Goal: Task Accomplishment & Management: Complete application form

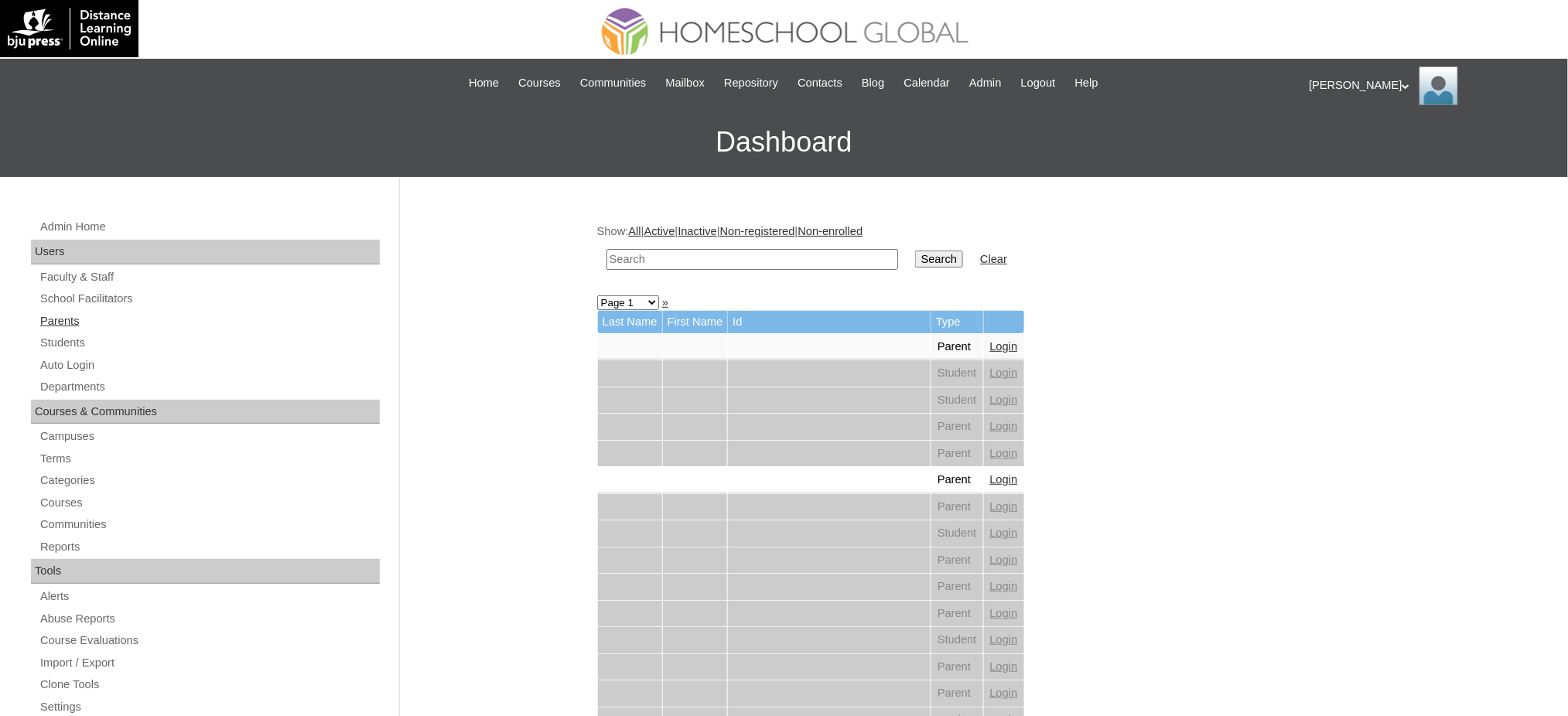
click at [68, 319] on link "Parents" at bounding box center [209, 321] width 341 height 19
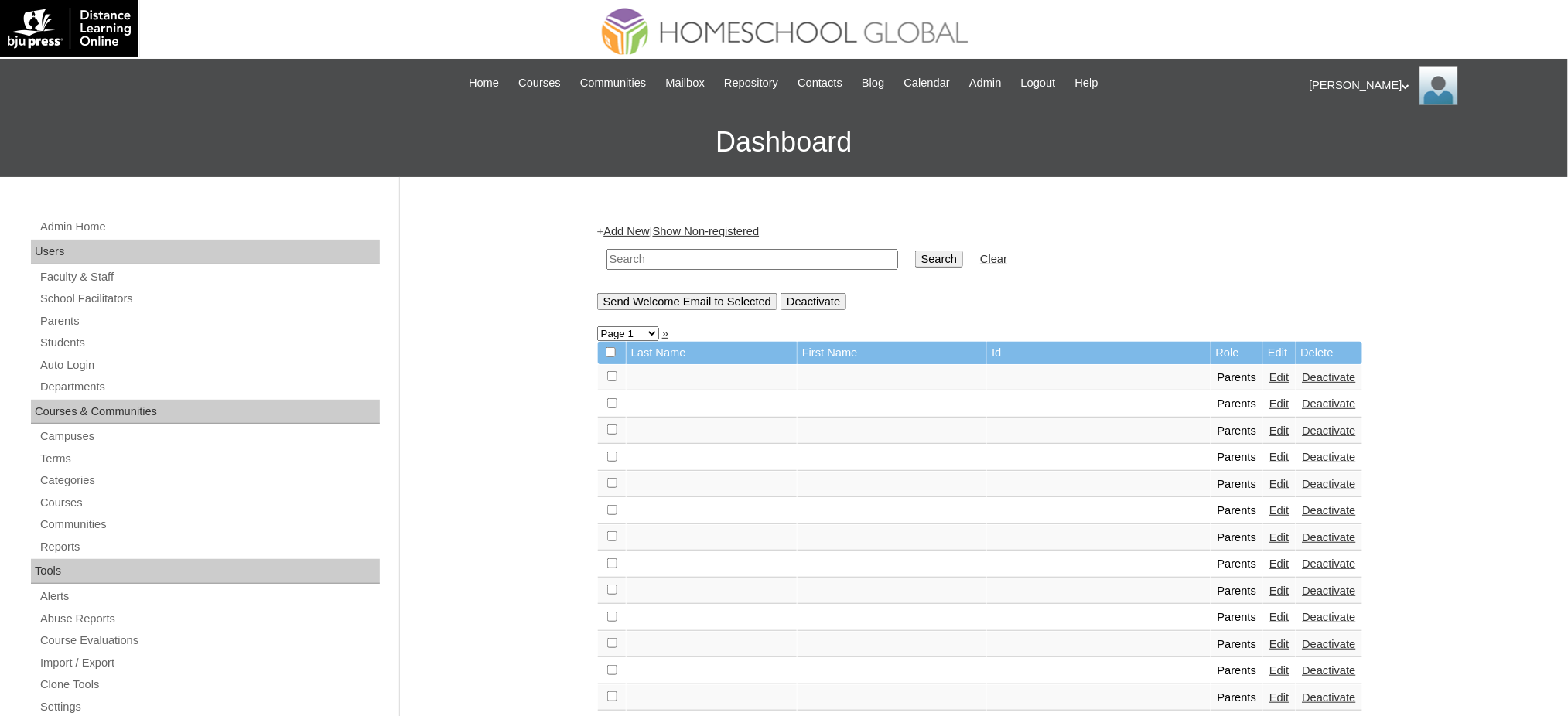
click at [627, 228] on link "Add New" at bounding box center [627, 231] width 45 height 12
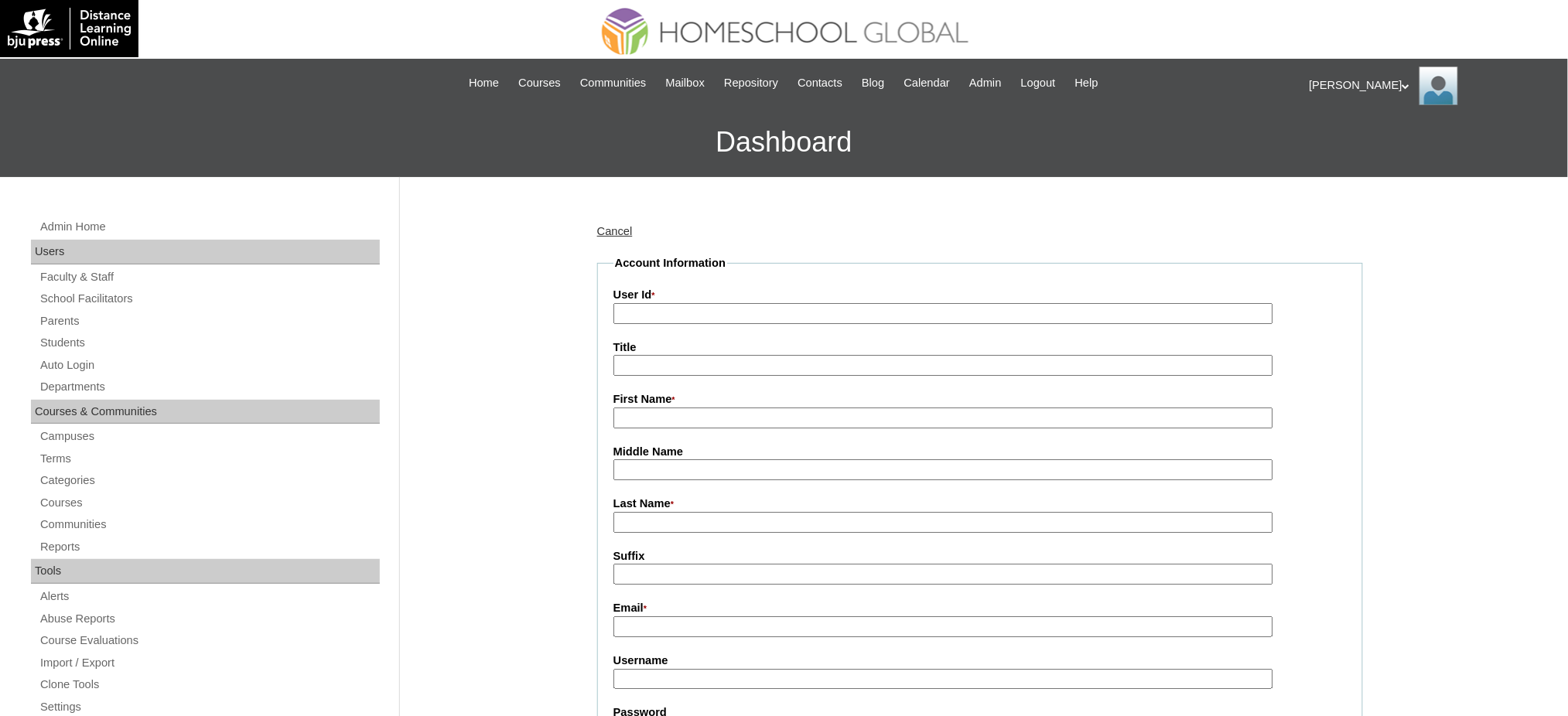
click at [672, 308] on input "User Id *" at bounding box center [943, 314] width 660 height 21
paste input "MHP0126-TECHPH2025"
type input "MHP0126-TECHPH2025"
click at [641, 363] on input "Title" at bounding box center [943, 365] width 660 height 21
type input "Ms."
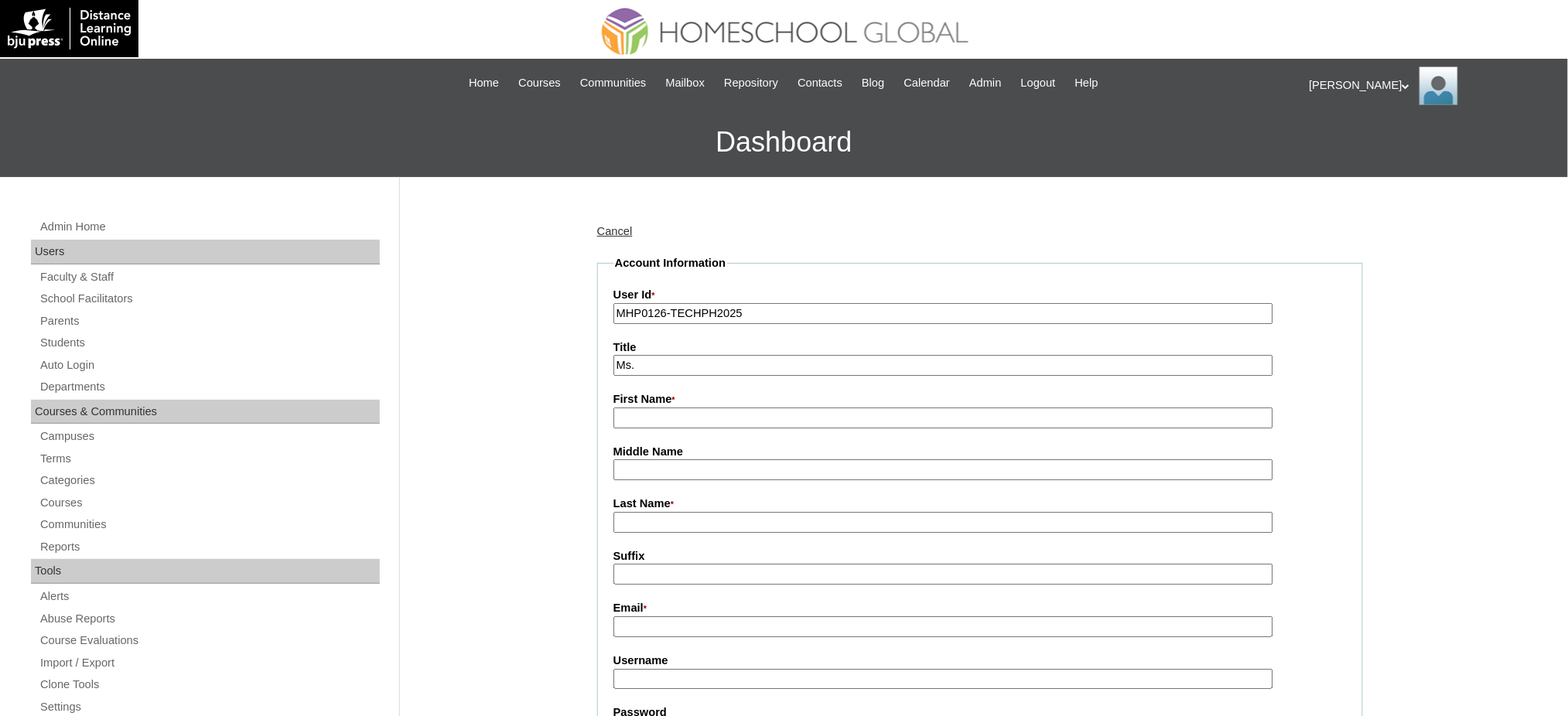
click at [656, 413] on input "First Name *" at bounding box center [943, 418] width 660 height 21
paste input "Melanie"
type input "Melanie"
click at [680, 515] on input "Last Name *" at bounding box center [943, 522] width 660 height 21
paste input "Odtuhan"
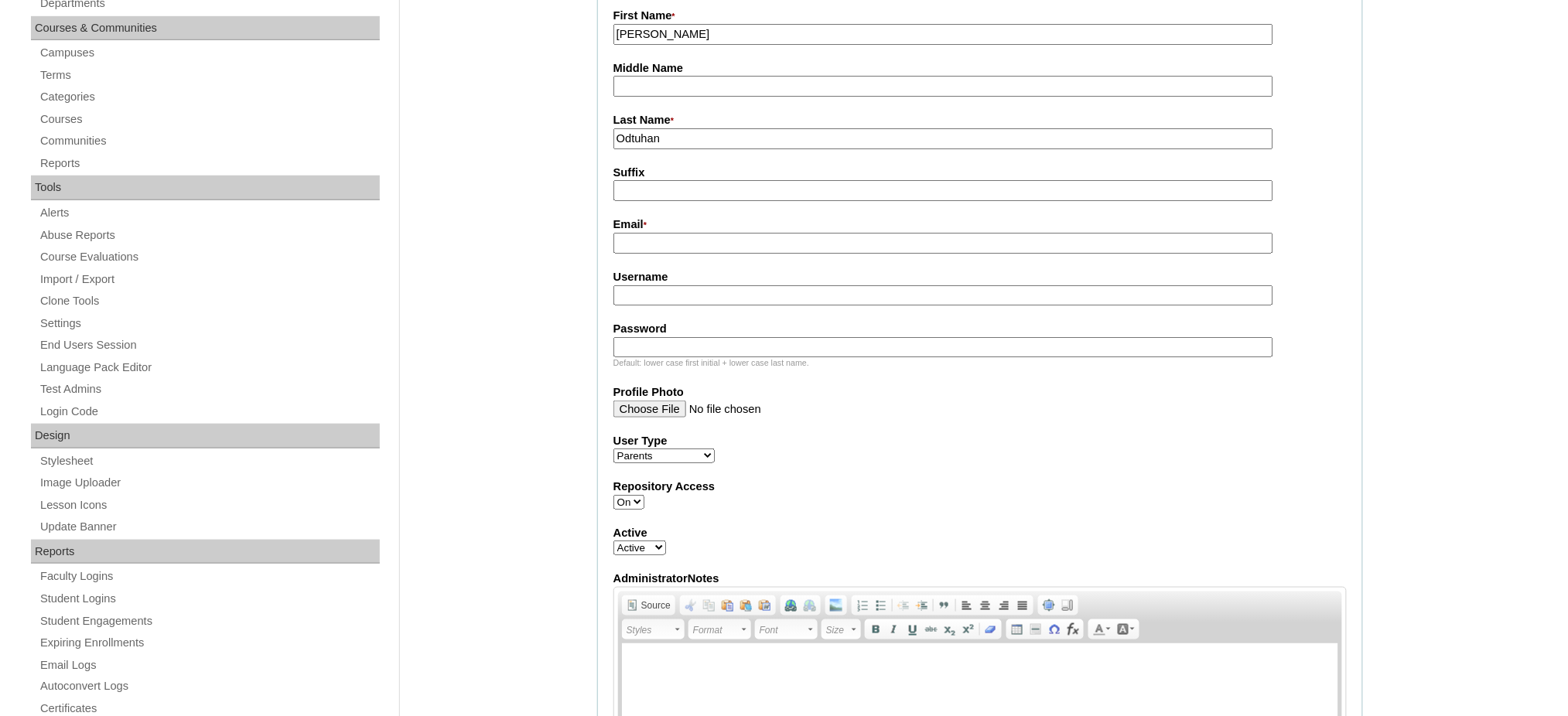
scroll to position [413, 0]
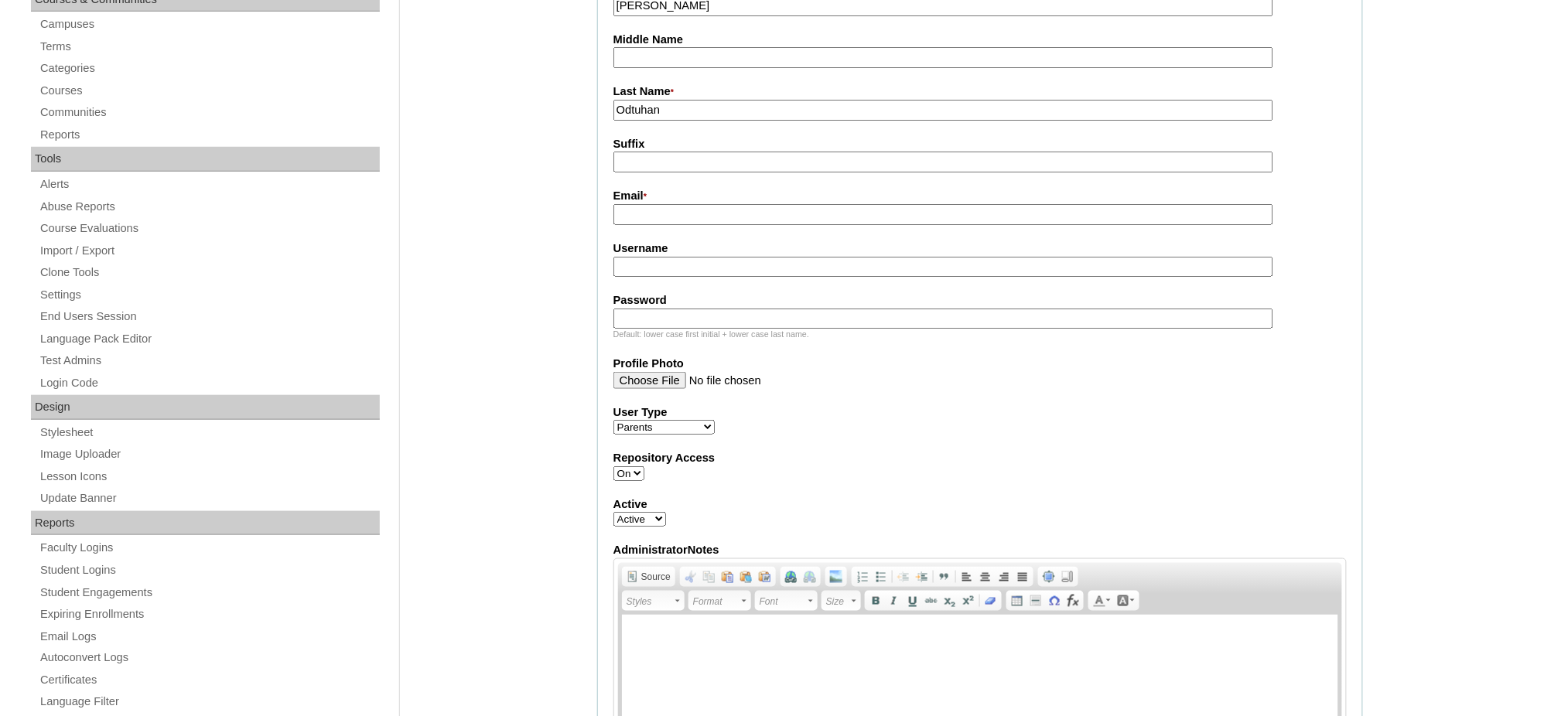
type input "Odtuhan"
click at [665, 204] on input "Email *" at bounding box center [943, 215] width 660 height 21
paste input "melanie.gimoto@gmail.com"
type input "melanie.gimoto@gmail.com"
click at [679, 260] on input "Username" at bounding box center [943, 267] width 660 height 21
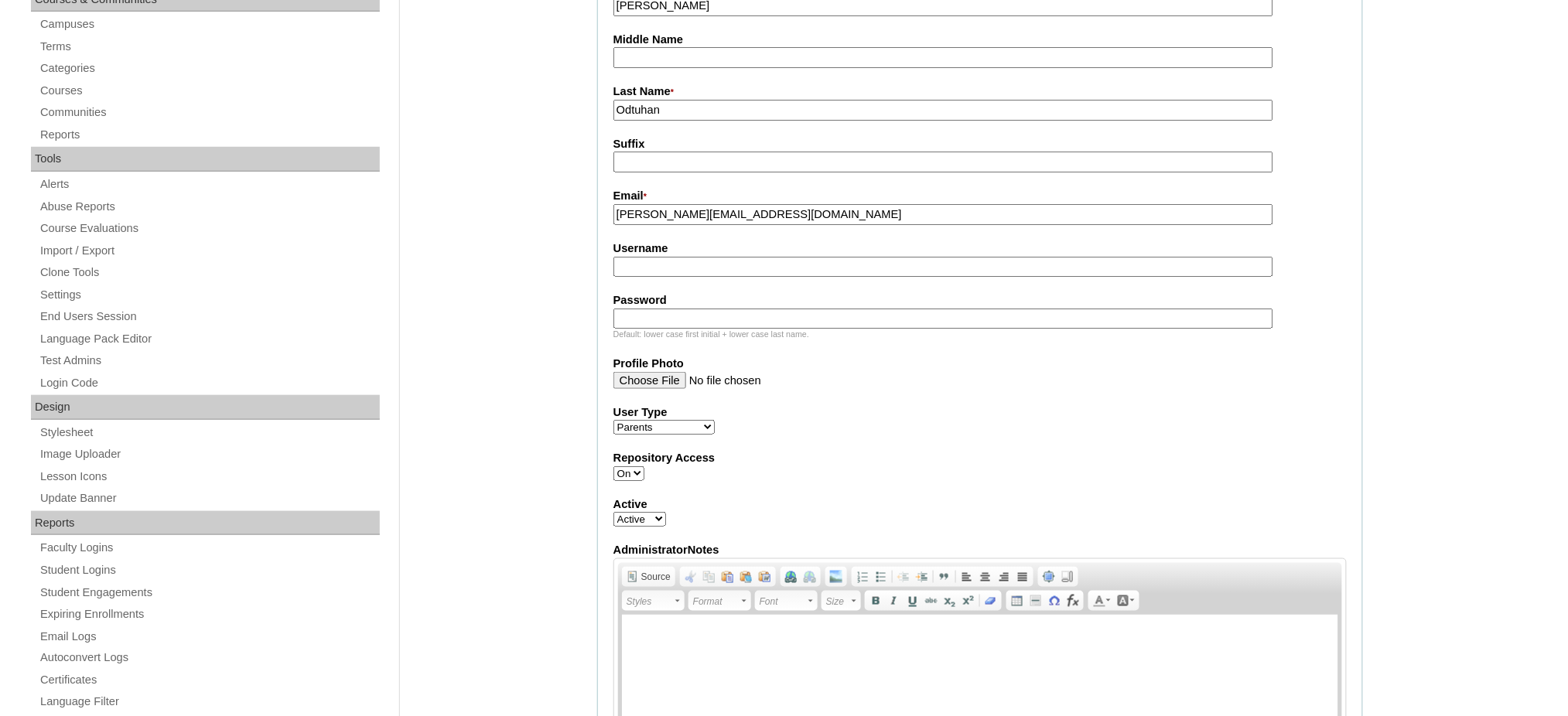
paste input "gimoto2025"
type input "gimoto2025"
click at [665, 309] on input "Password" at bounding box center [943, 319] width 660 height 21
paste input "techNGo436"
type input "techNGo436"
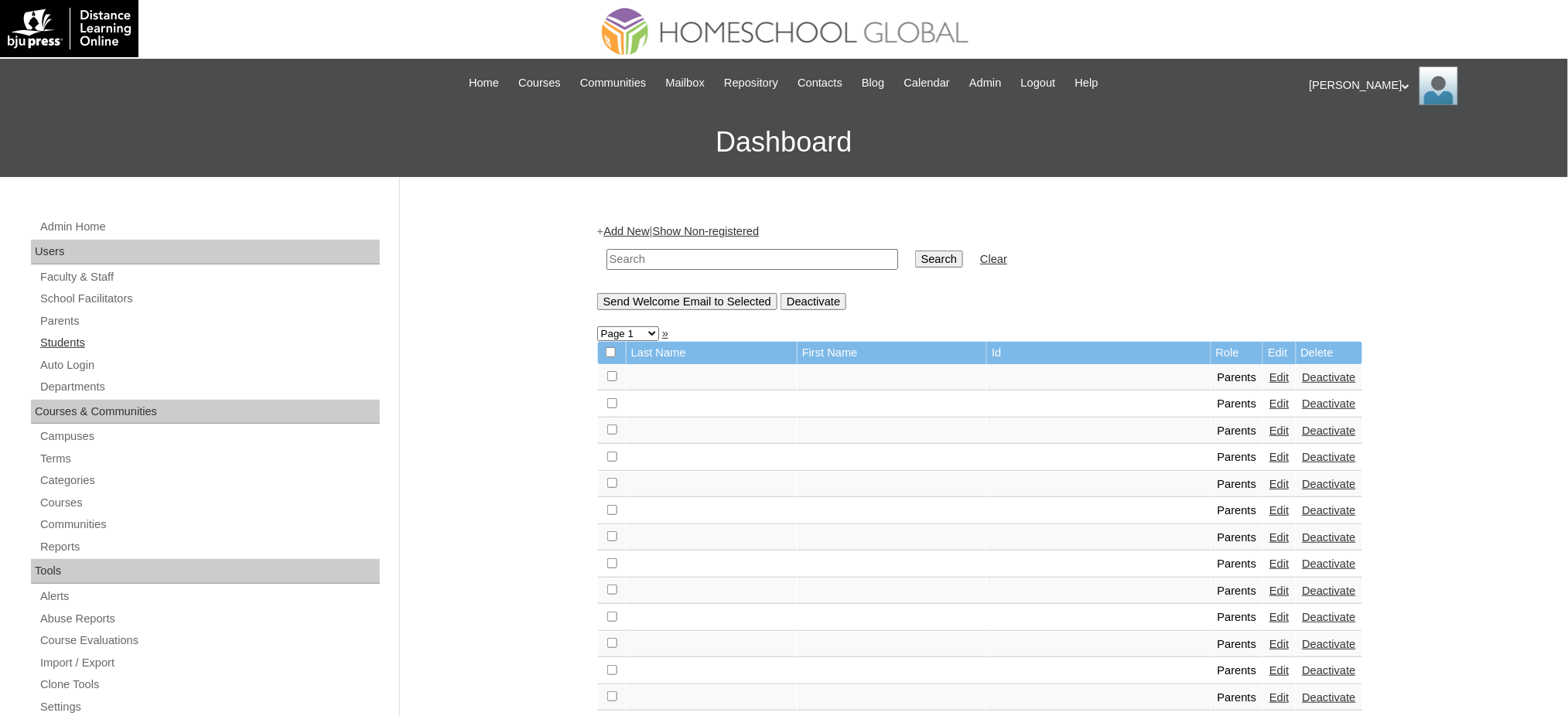
click at [68, 344] on link "Students" at bounding box center [209, 343] width 341 height 19
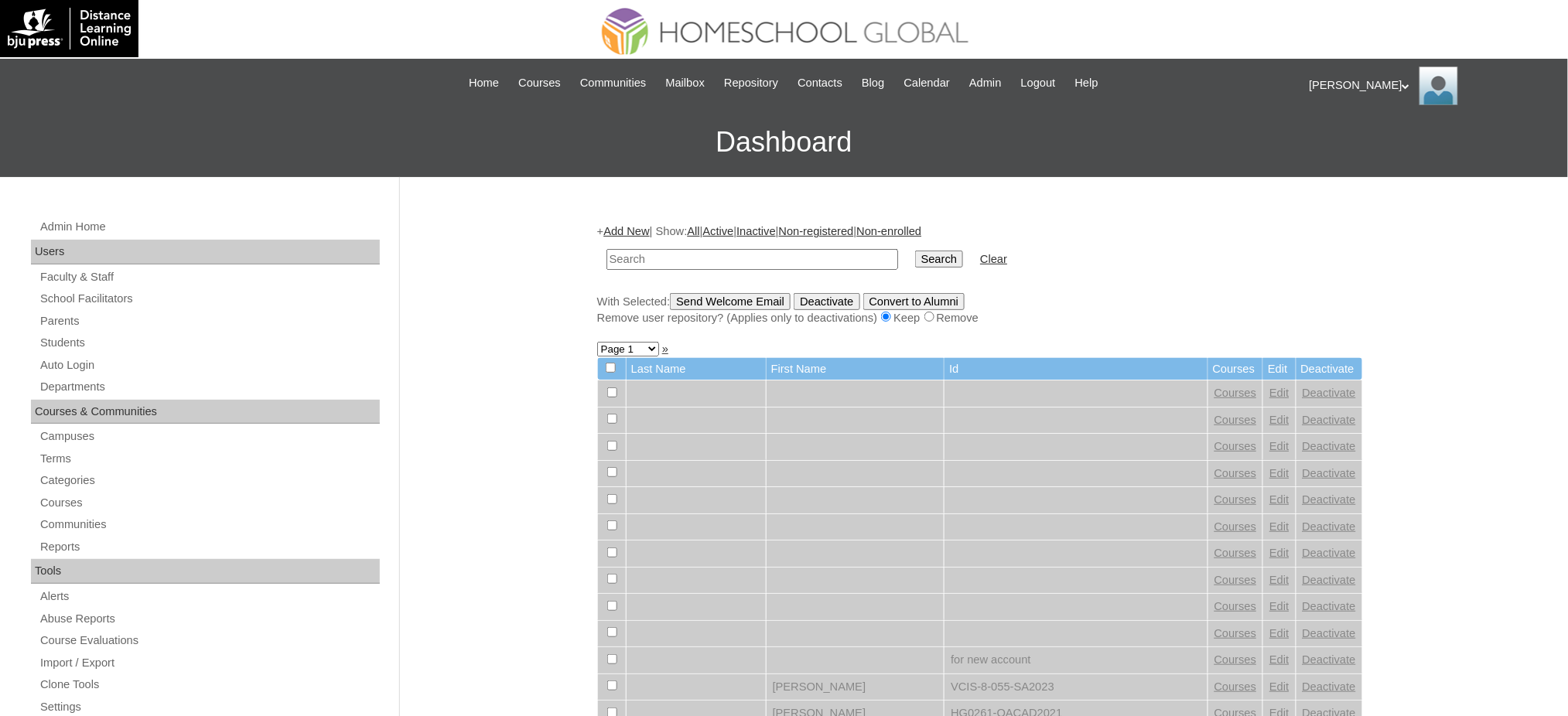
click at [649, 227] on link "Add New" at bounding box center [627, 231] width 45 height 12
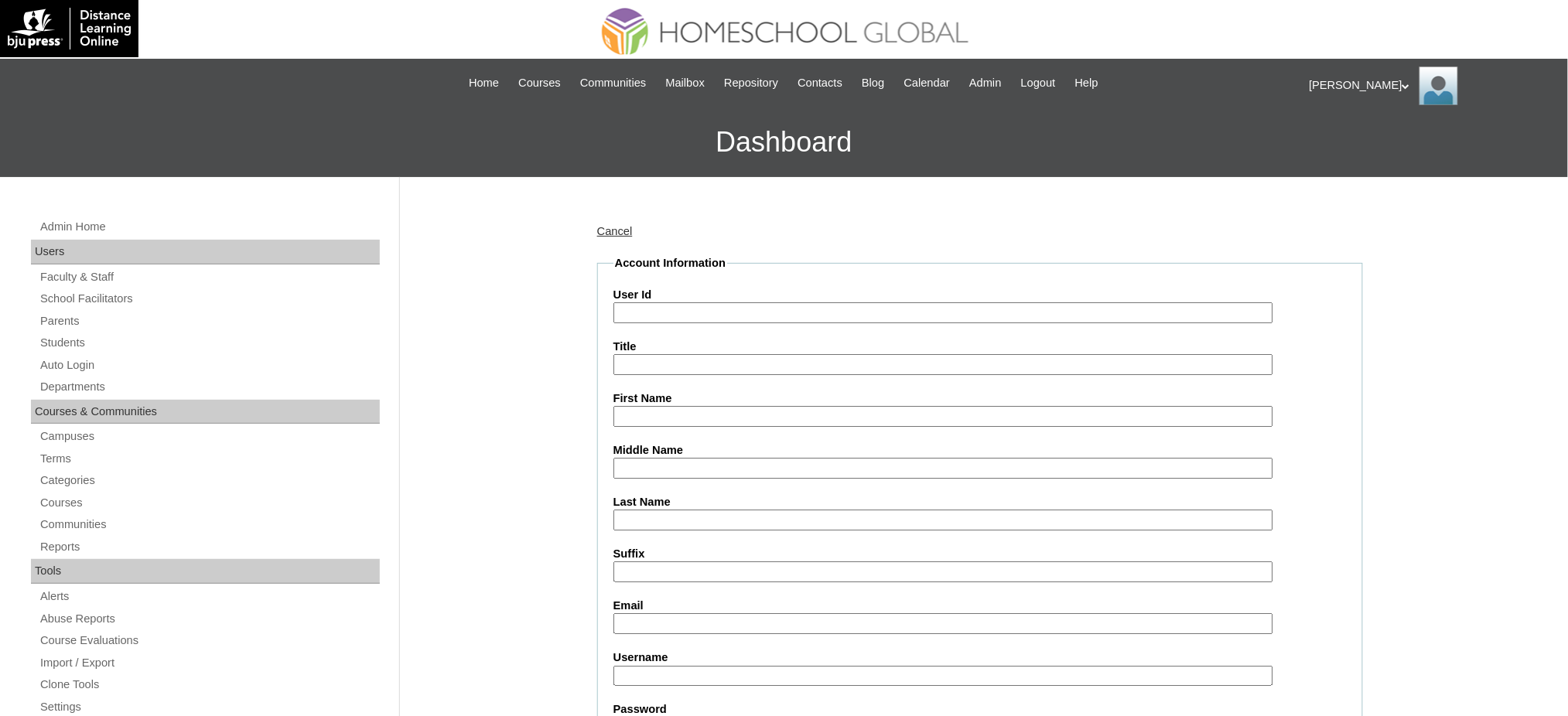
click at [660, 315] on input "User Id" at bounding box center [943, 313] width 660 height 21
paste input "MHS00162-TECHPH2025"
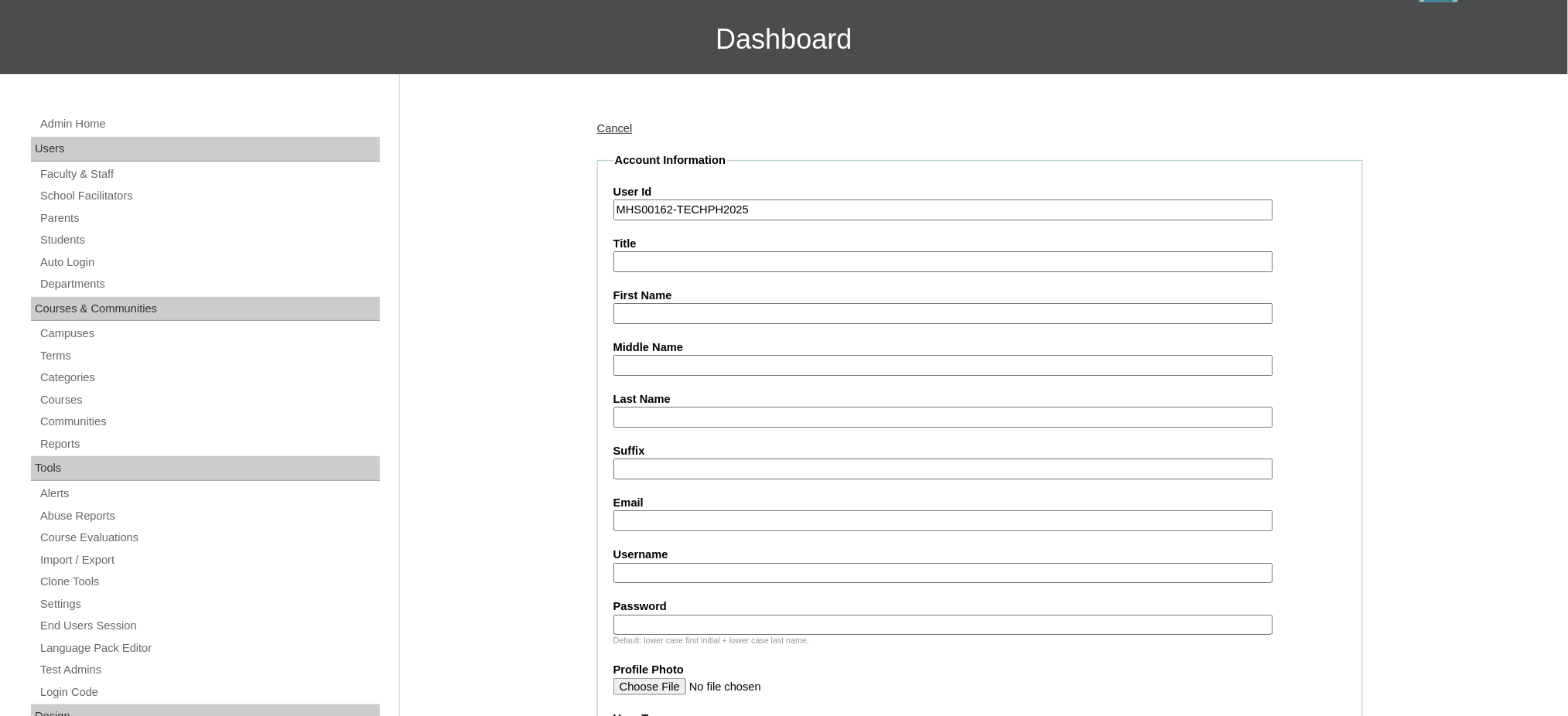
type input "MHS00162-TECHPH2025"
click at [679, 310] on input "First Name" at bounding box center [943, 314] width 660 height 21
paste input "Naomie"
type input "Naomie"
click at [683, 365] on input "Middle Name" at bounding box center [943, 365] width 660 height 21
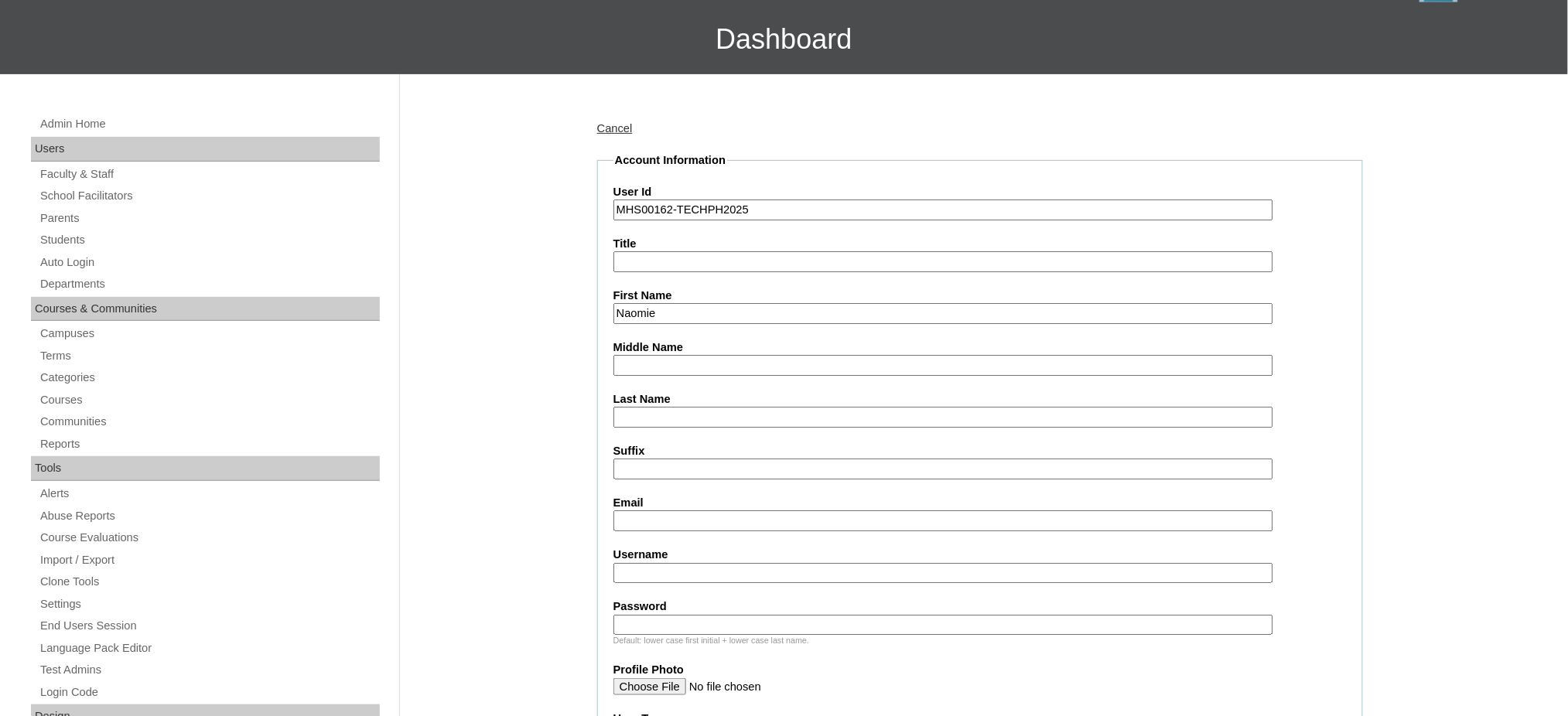
paste input "Odtuhan"
type input "Odtuhan"
click at [657, 419] on input "Last Name" at bounding box center [943, 417] width 660 height 21
paste input "Gimoto"
type input "Gimoto"
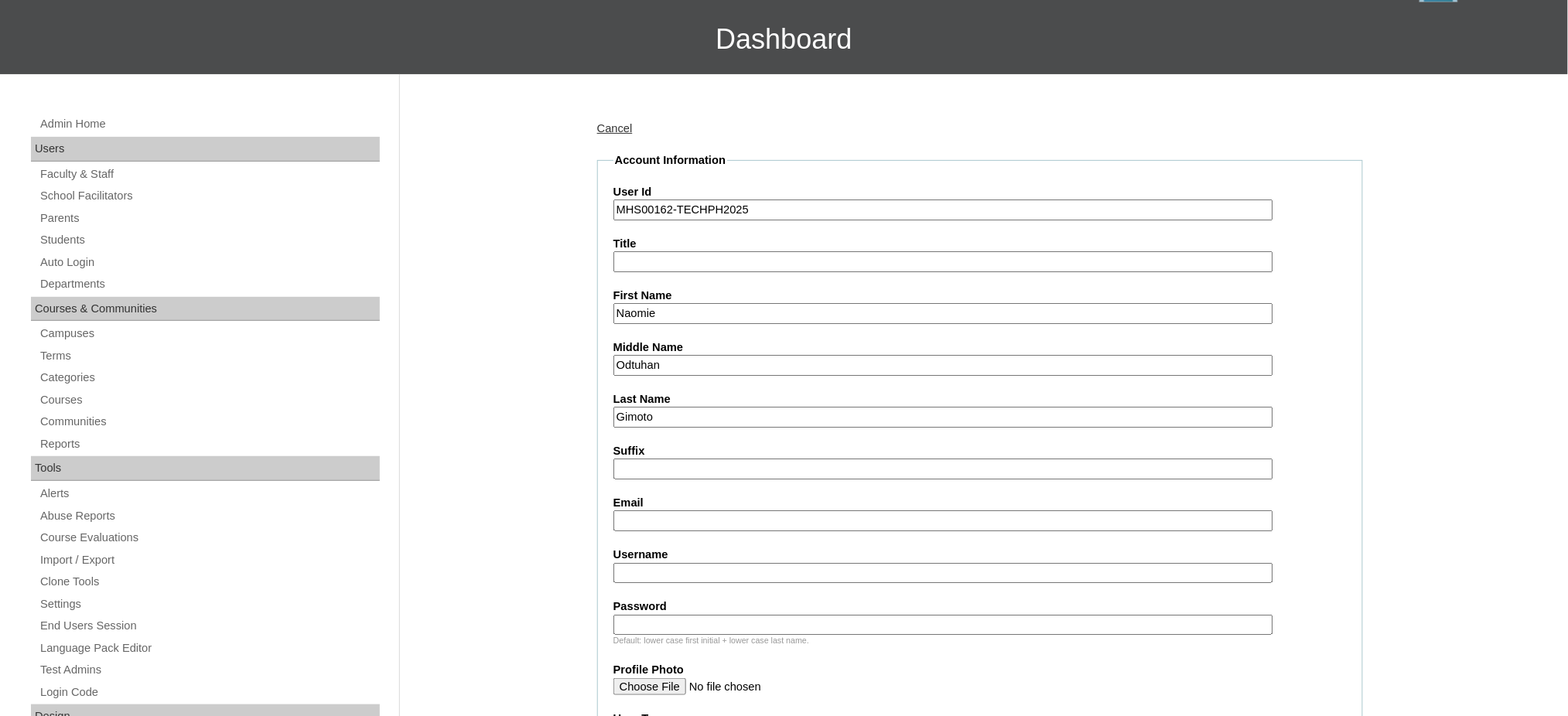
click at [648, 515] on input "Email" at bounding box center [943, 521] width 660 height 21
paste input "melanie.gimoto@gmail.com"
type input "melanie.gimoto@gmail.com"
click at [755, 567] on input "Username" at bounding box center [943, 574] width 660 height 21
paste input "naomiegimmoto"
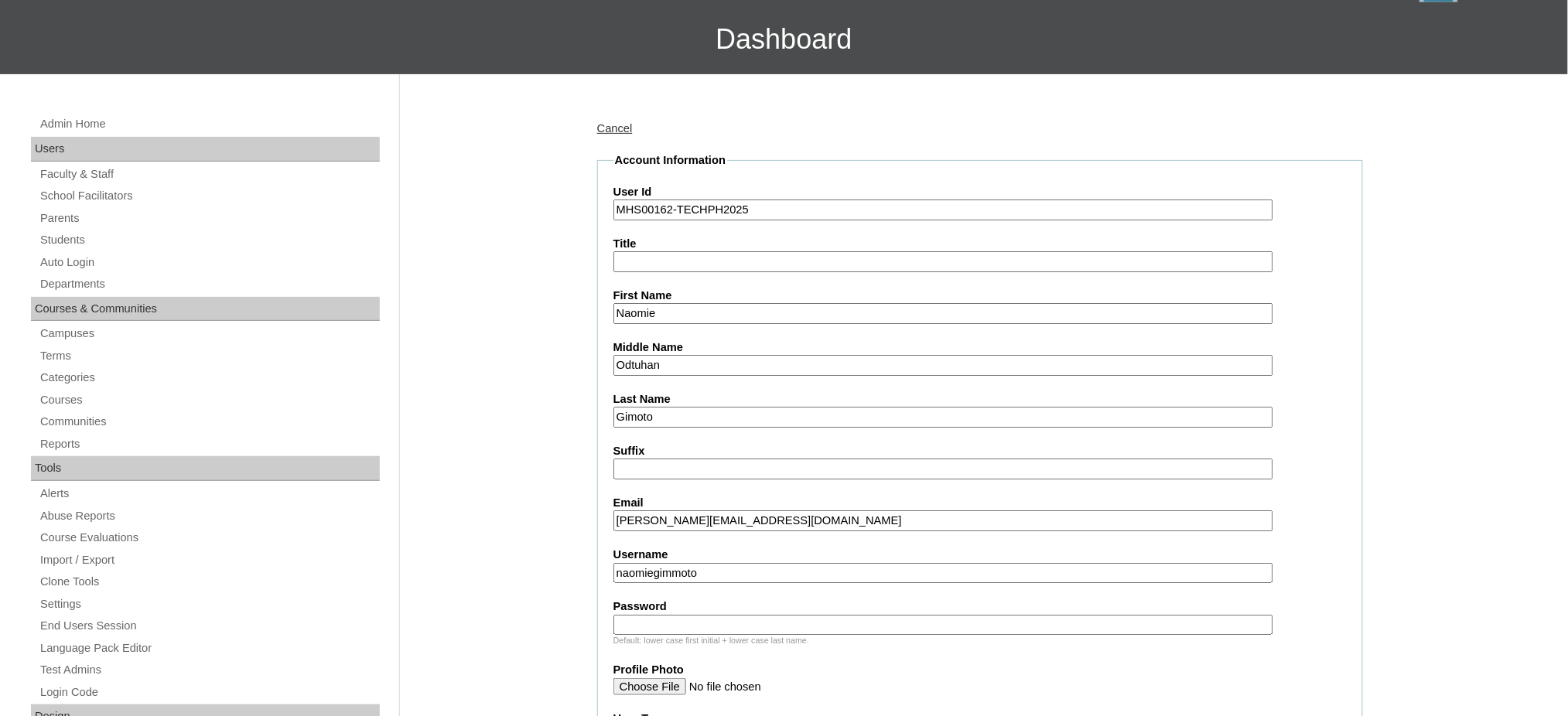
type input "naomiegimmoto"
click at [736, 617] on input "Password" at bounding box center [943, 625] width 660 height 21
paste input "250006274"
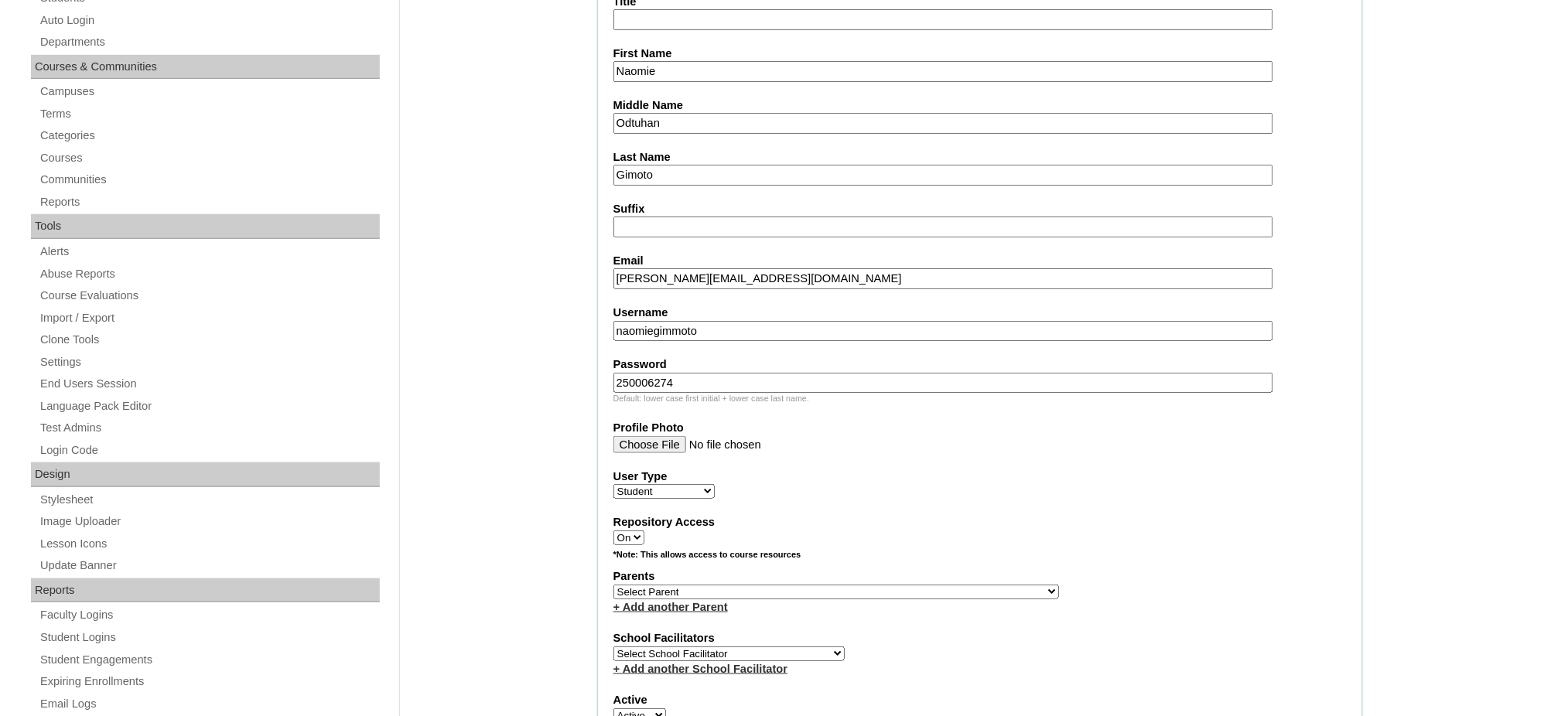
scroll to position [413, 0]
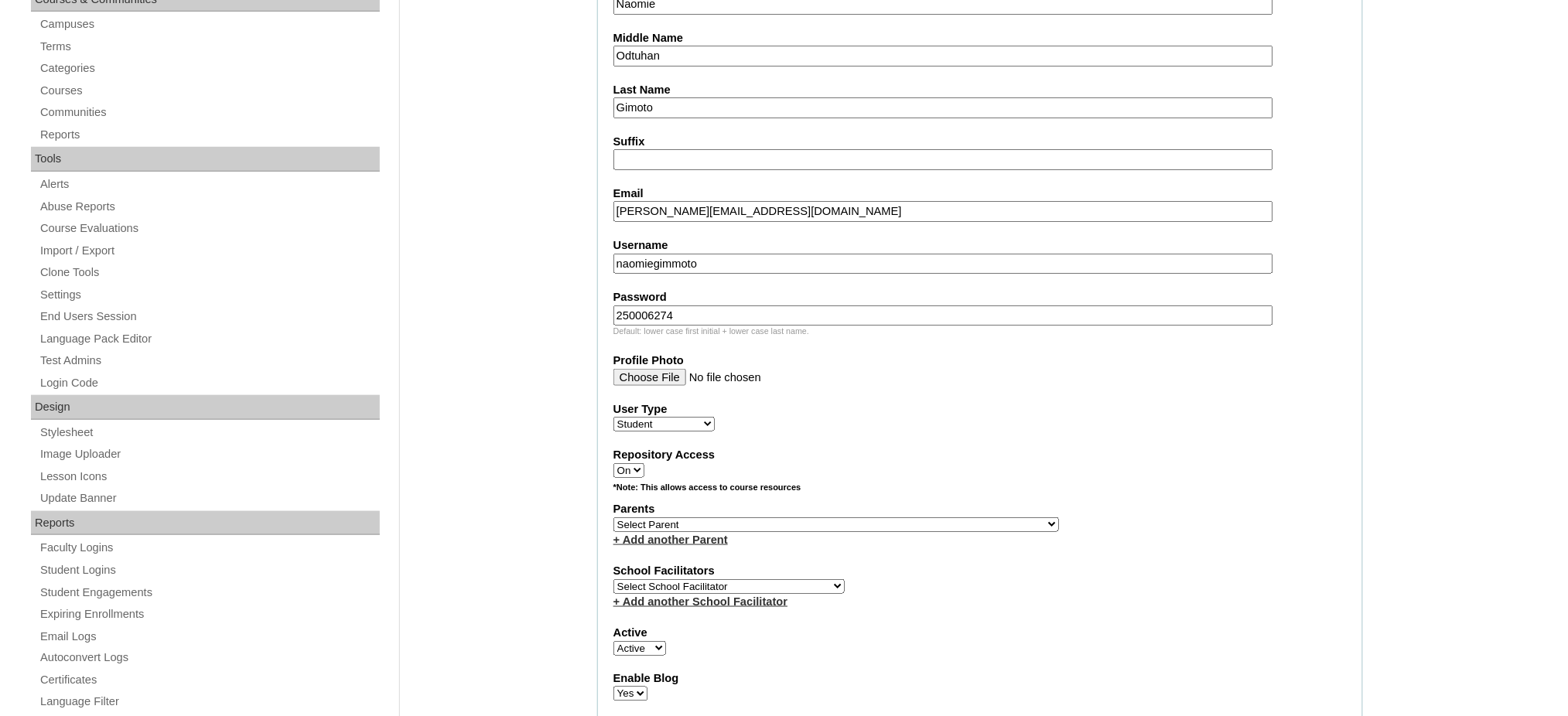
type input "250006274"
click at [873, 517] on select "Select Parent , , , , , , , , , , , , , , , , , , , , , , , , , , , , , , , , ,…" at bounding box center [836, 524] width 446 height 15
select select "43240"
click at [613, 517] on select "Select Parent , , , , , , , , , , , , , , , , , , , , , , , , , , , , , , , , ,…" at bounding box center [836, 524] width 446 height 15
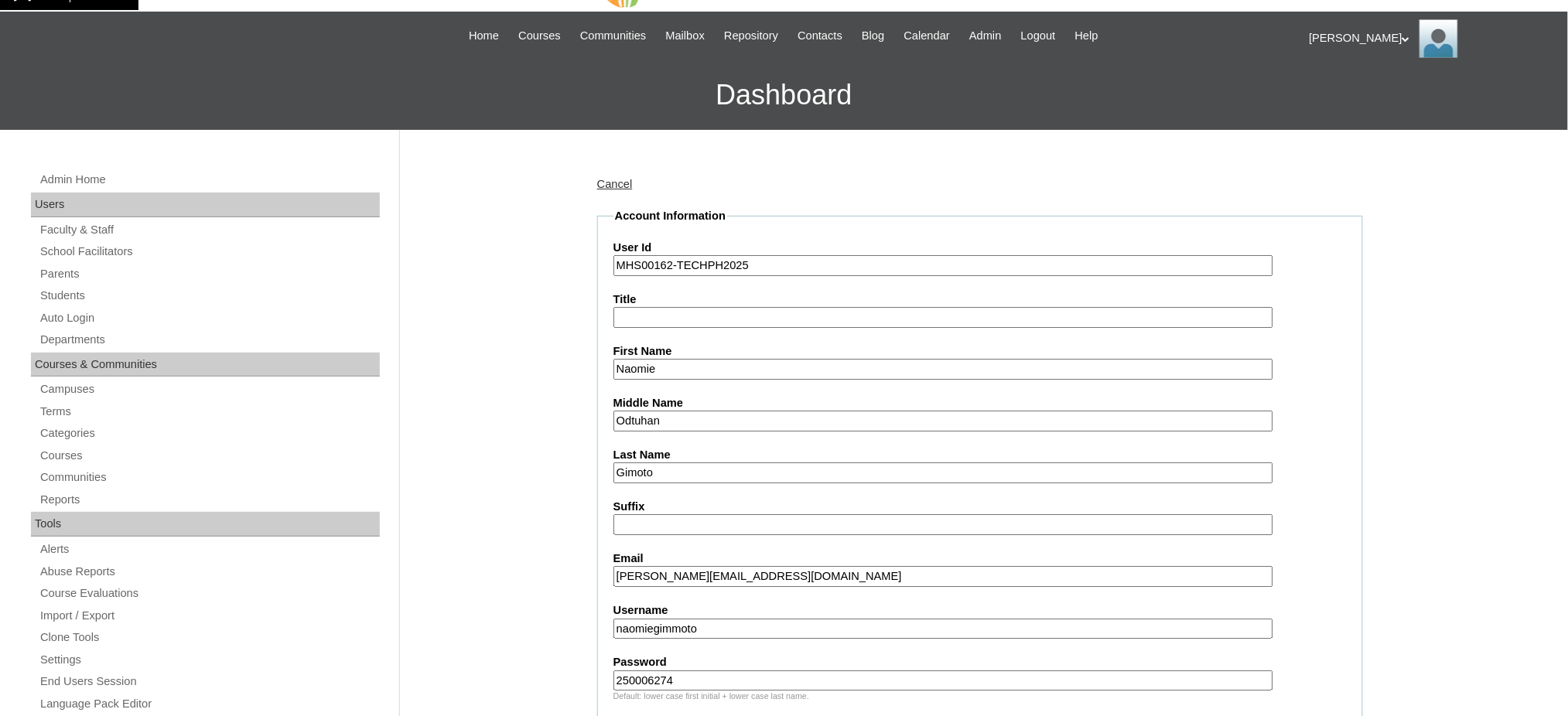
scroll to position [0, 0]
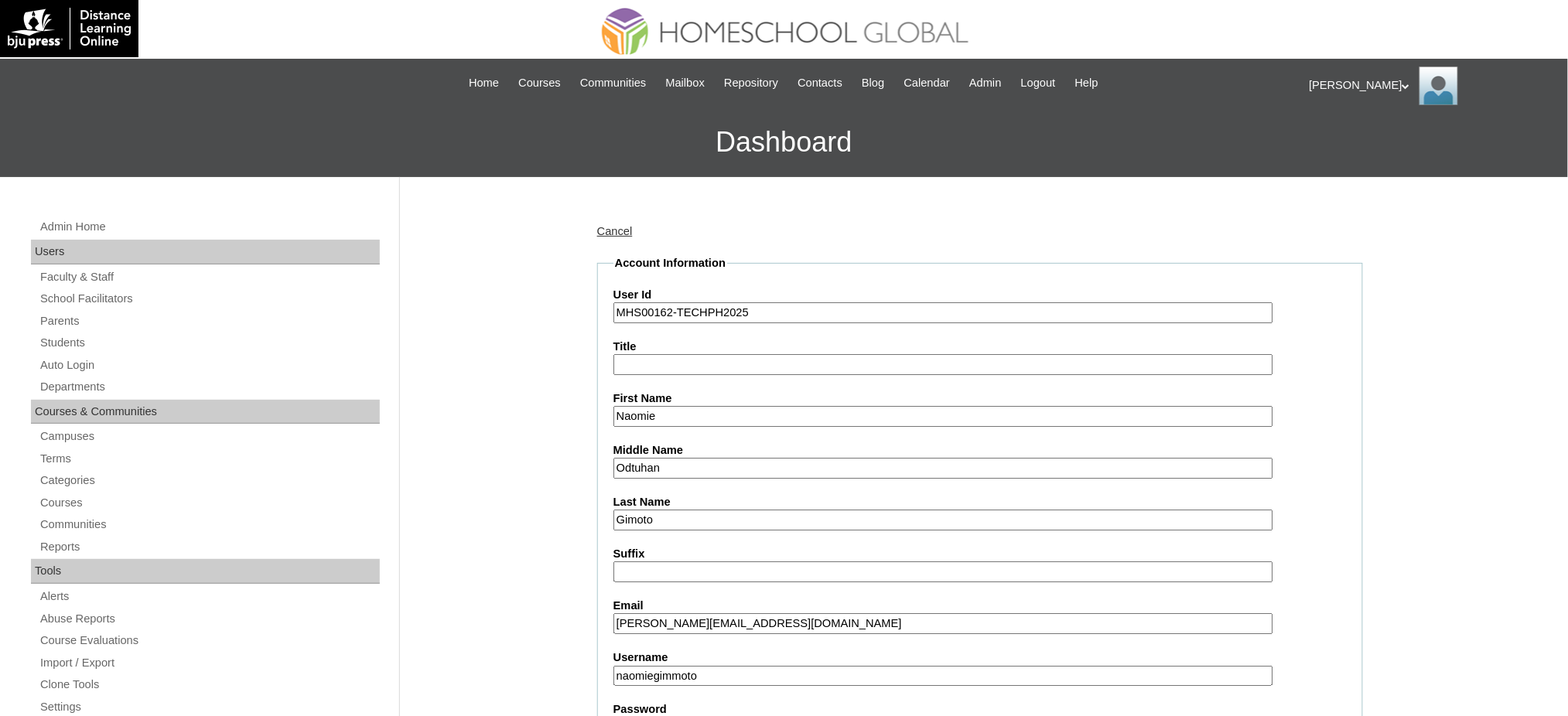
click at [698, 314] on input "MHS00162-TECHPH2025" at bounding box center [943, 313] width 660 height 21
click at [698, 316] on input "MHS00162-TECHPH2025" at bounding box center [943, 313] width 660 height 21
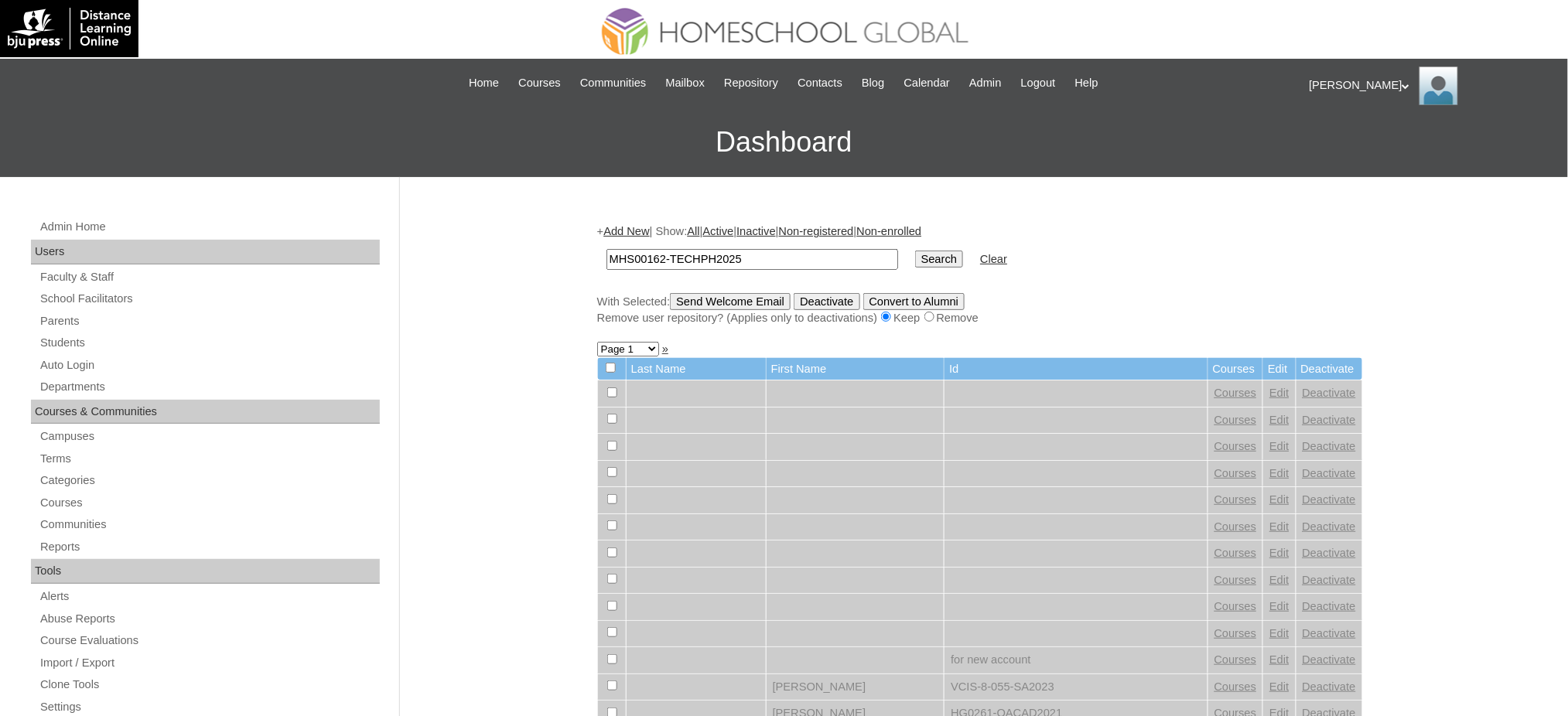
type input "MHS00162-TECHPH2025"
click at [915, 263] on input "Search" at bounding box center [939, 259] width 48 height 17
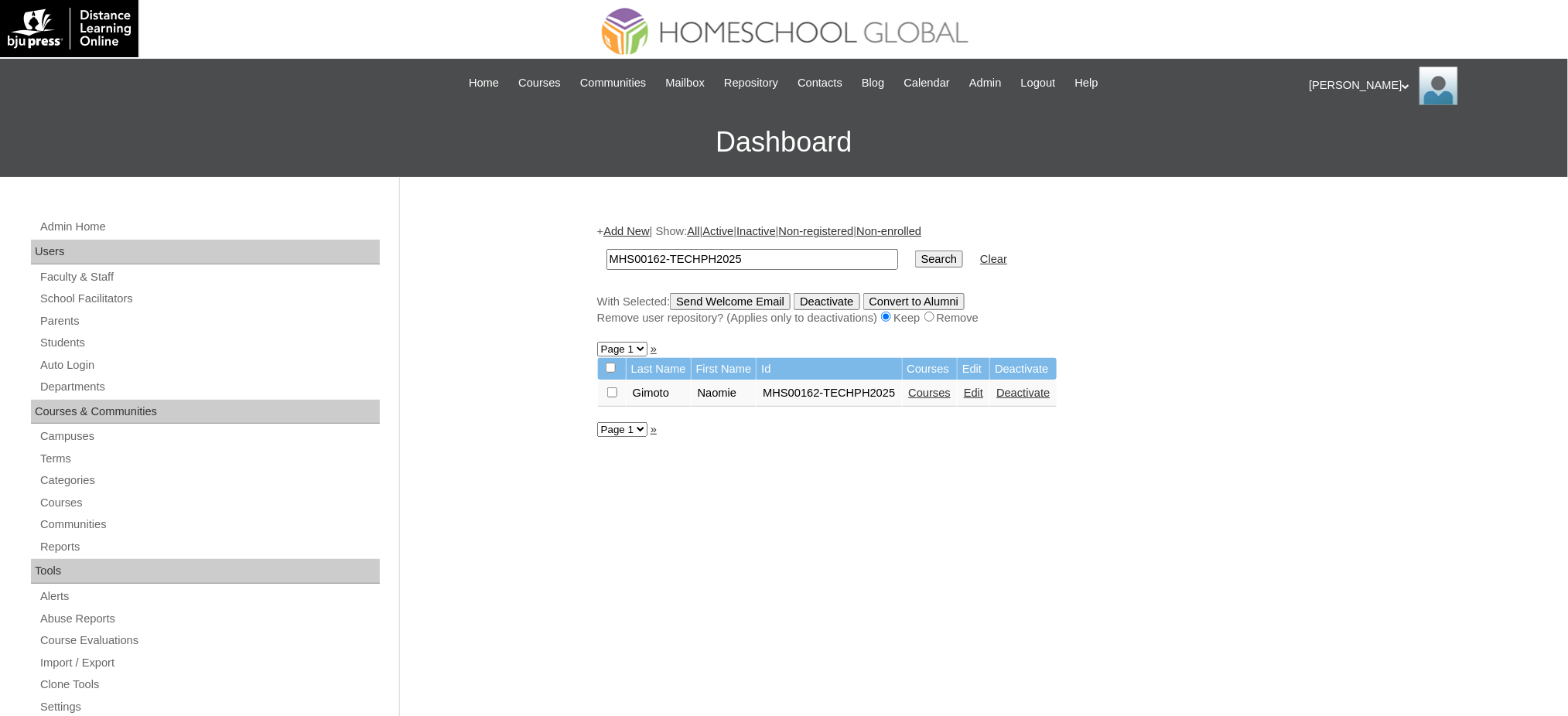
click at [926, 386] on link "Courses" at bounding box center [930, 392] width 43 height 12
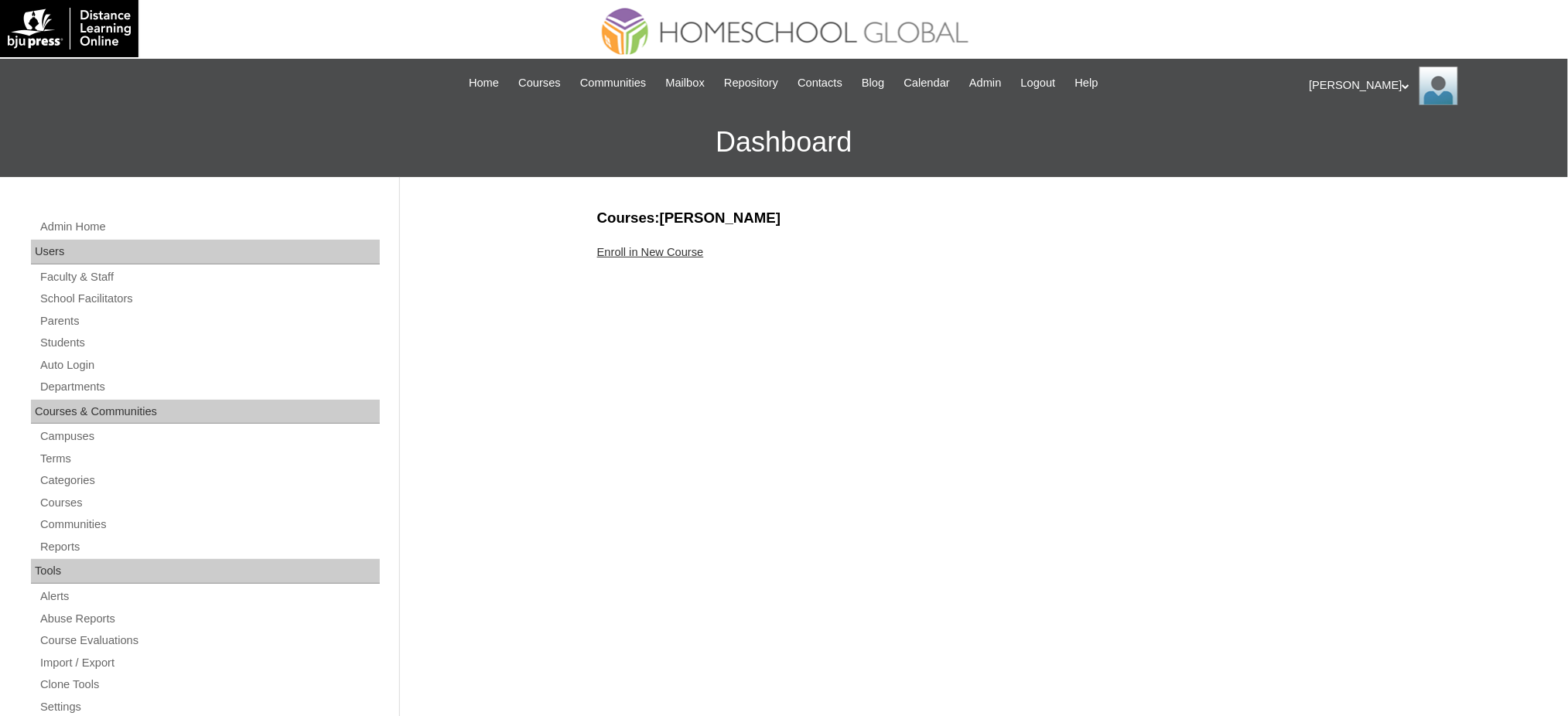
click at [658, 255] on link "Enroll in New Course" at bounding box center [651, 252] width 106 height 12
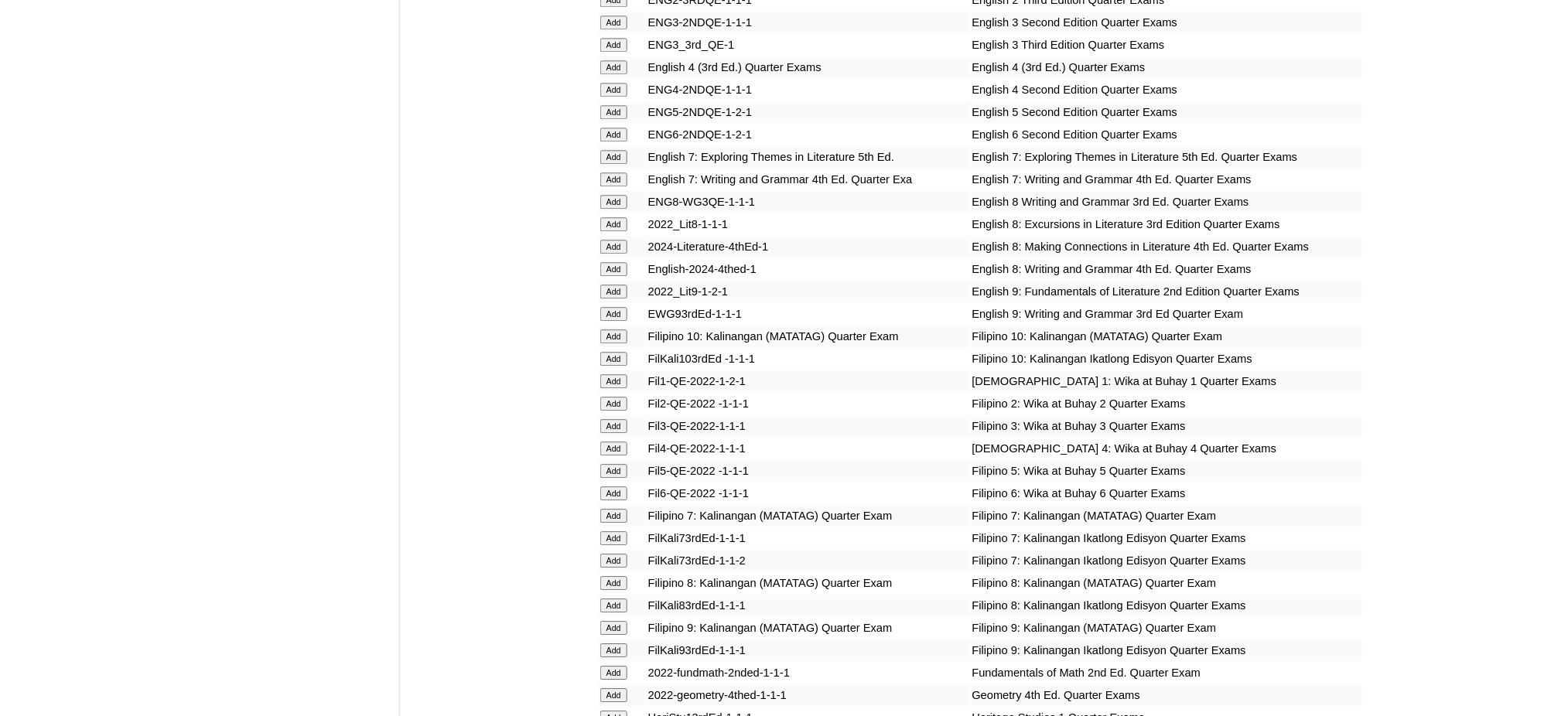
scroll to position [1340, 0]
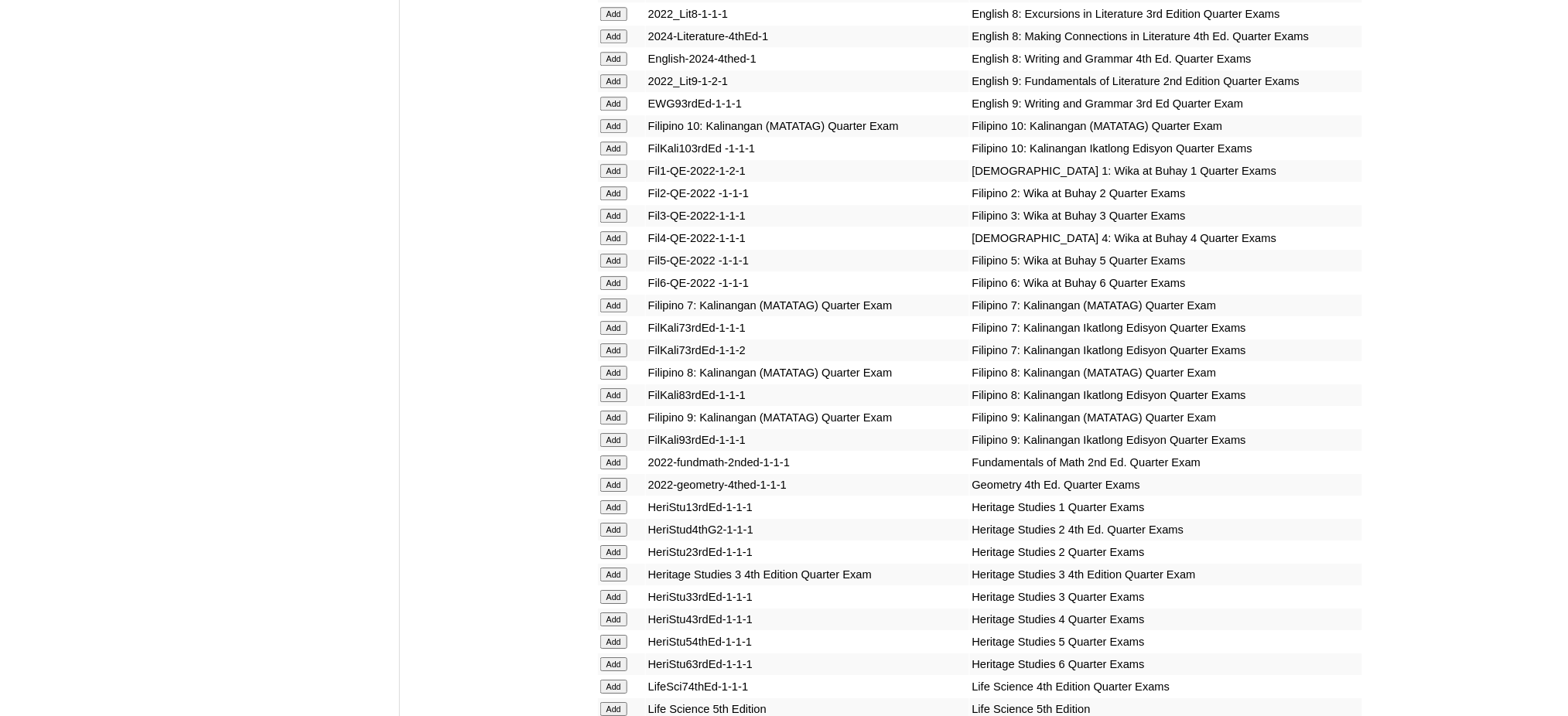
scroll to position [1649, 0]
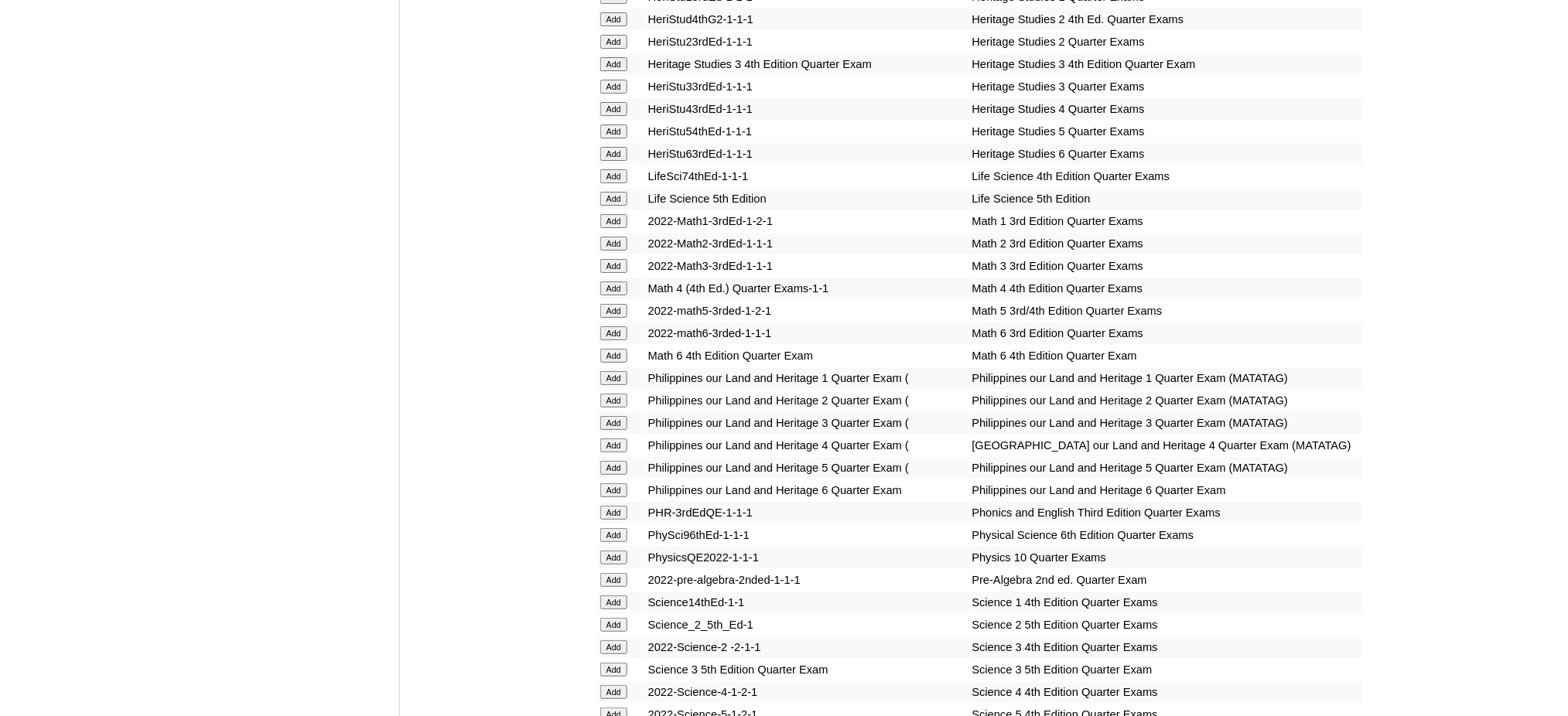
scroll to position [2165, 0]
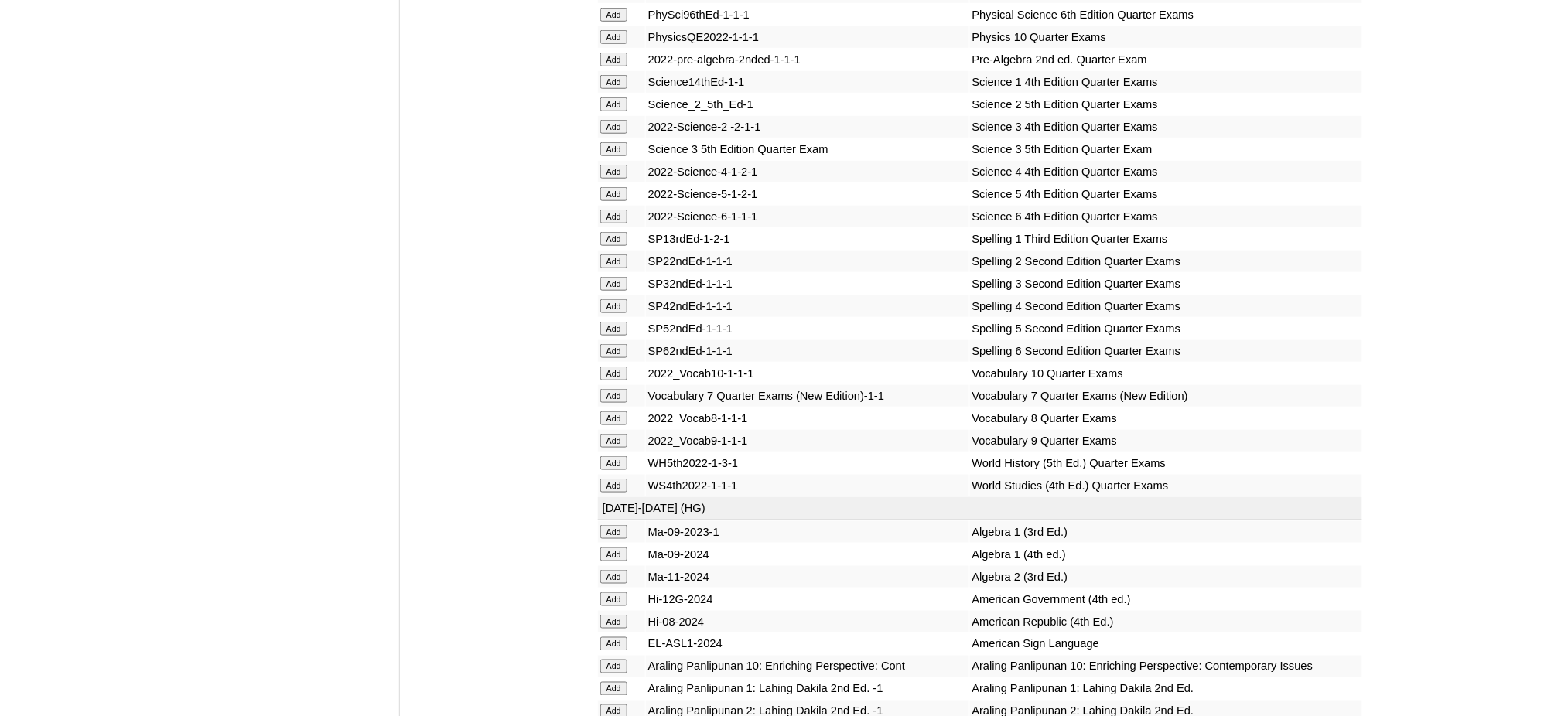
scroll to position [2578, 0]
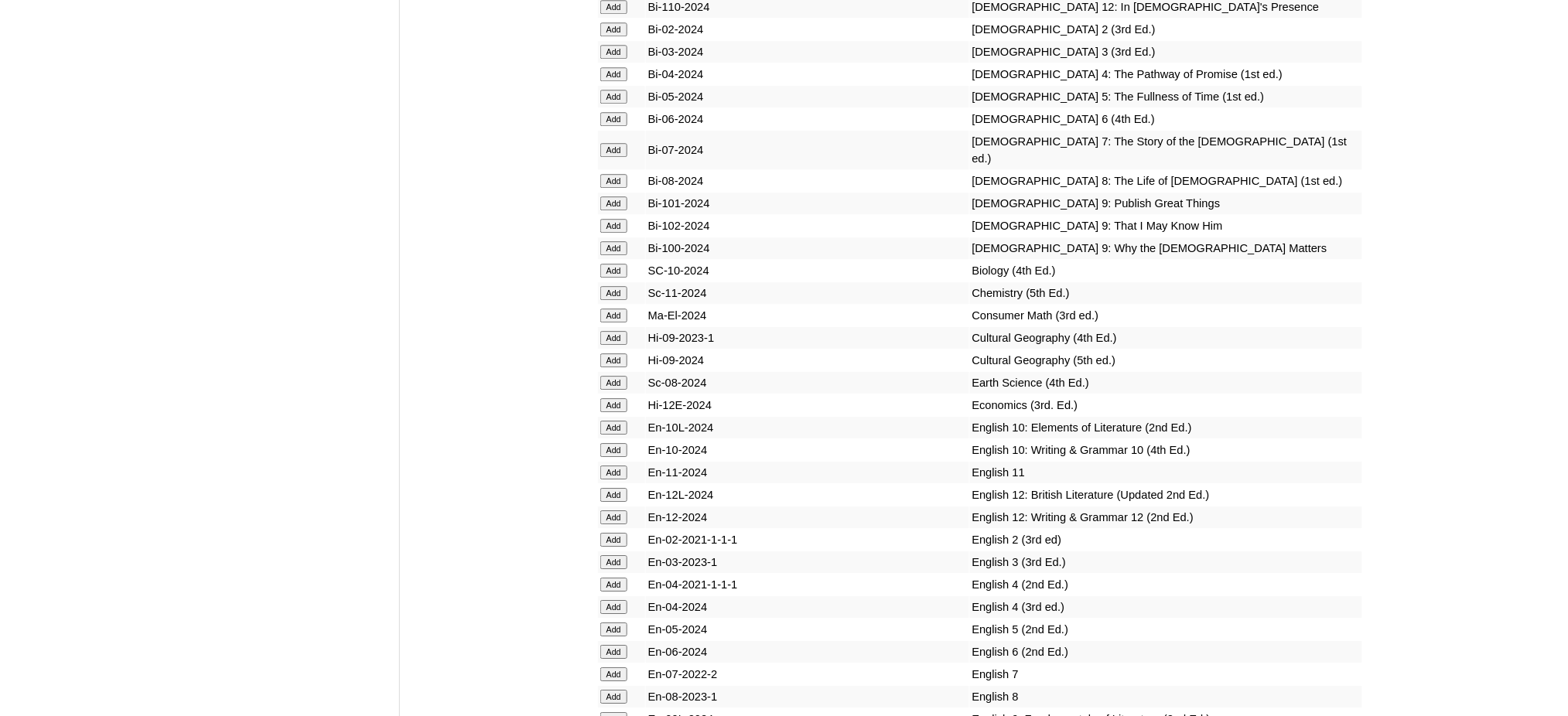
scroll to position [3609, 0]
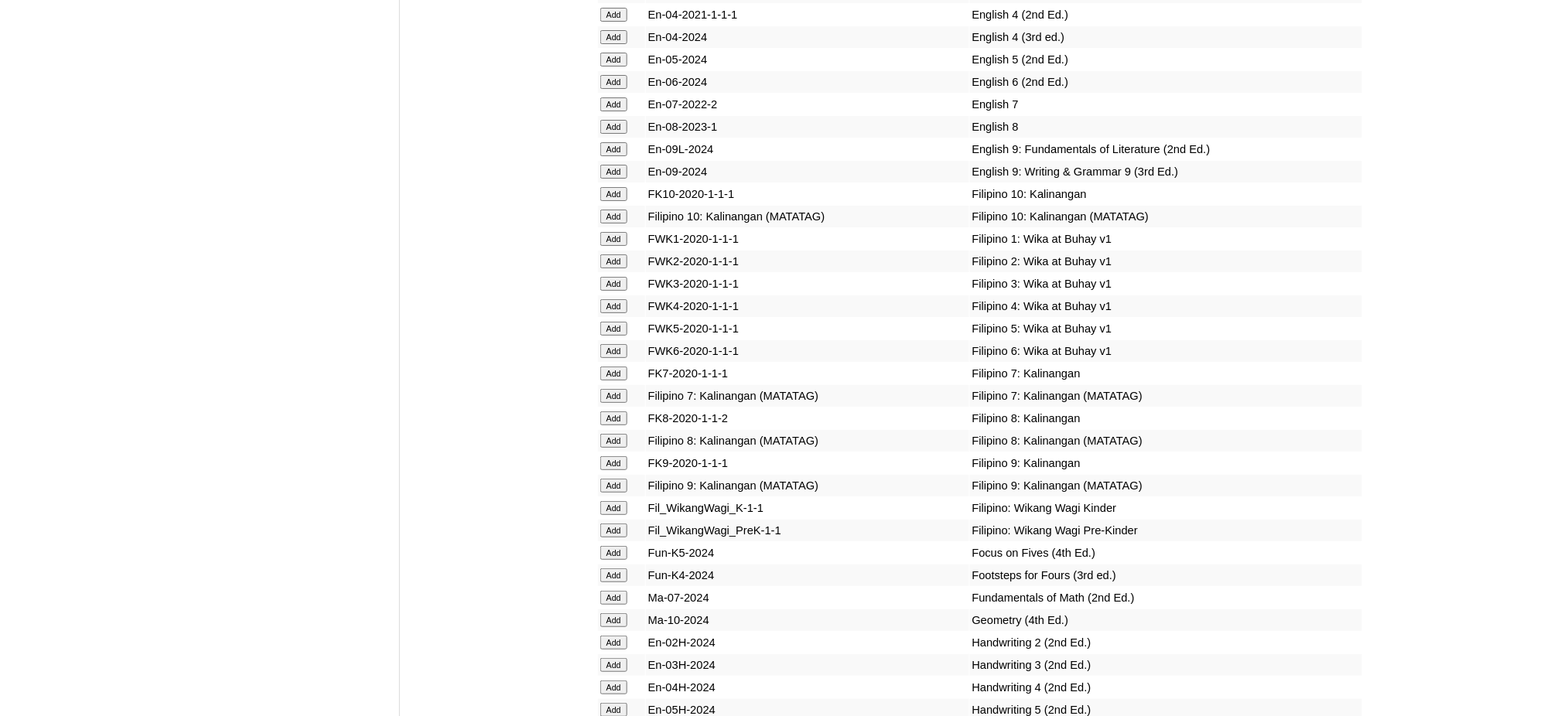
scroll to position [4227, 0]
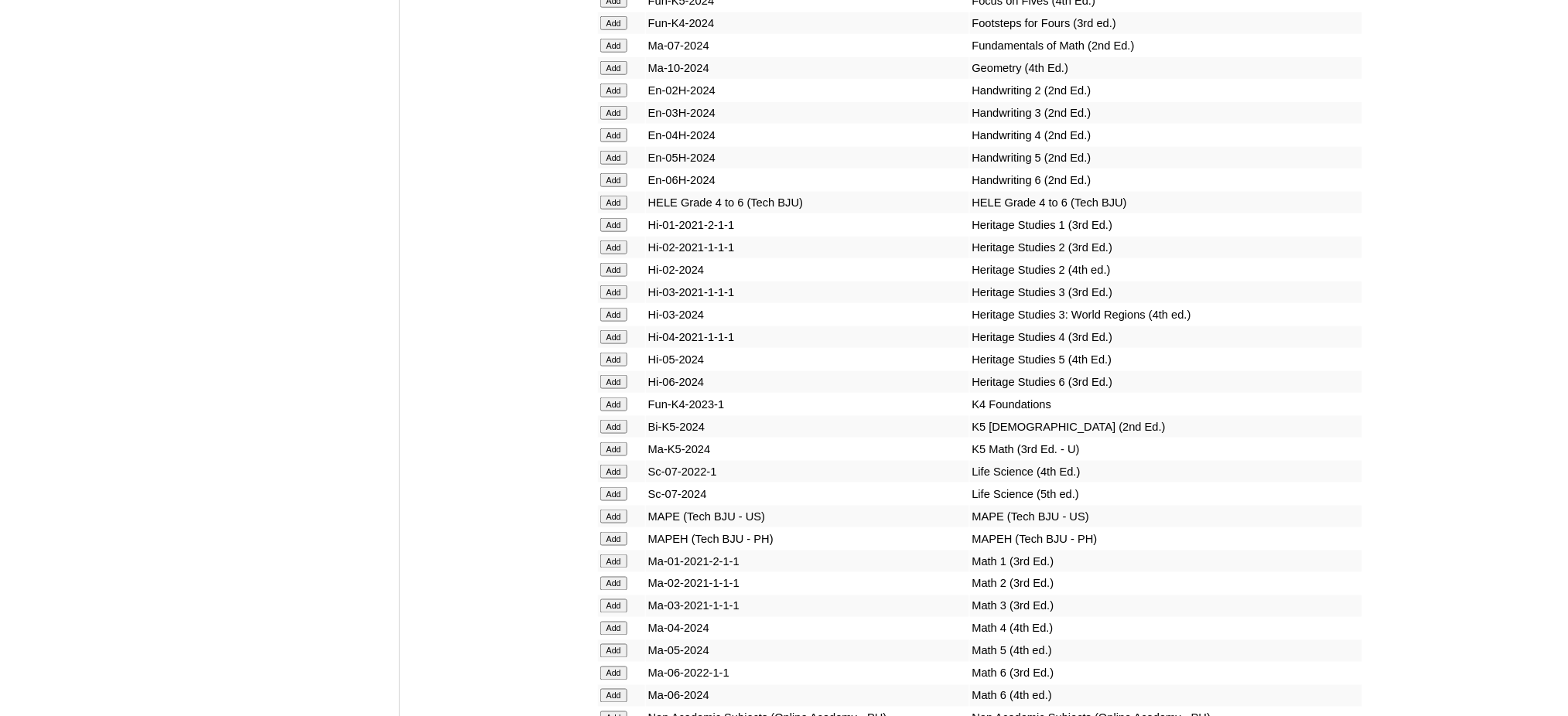
scroll to position [4949, 0]
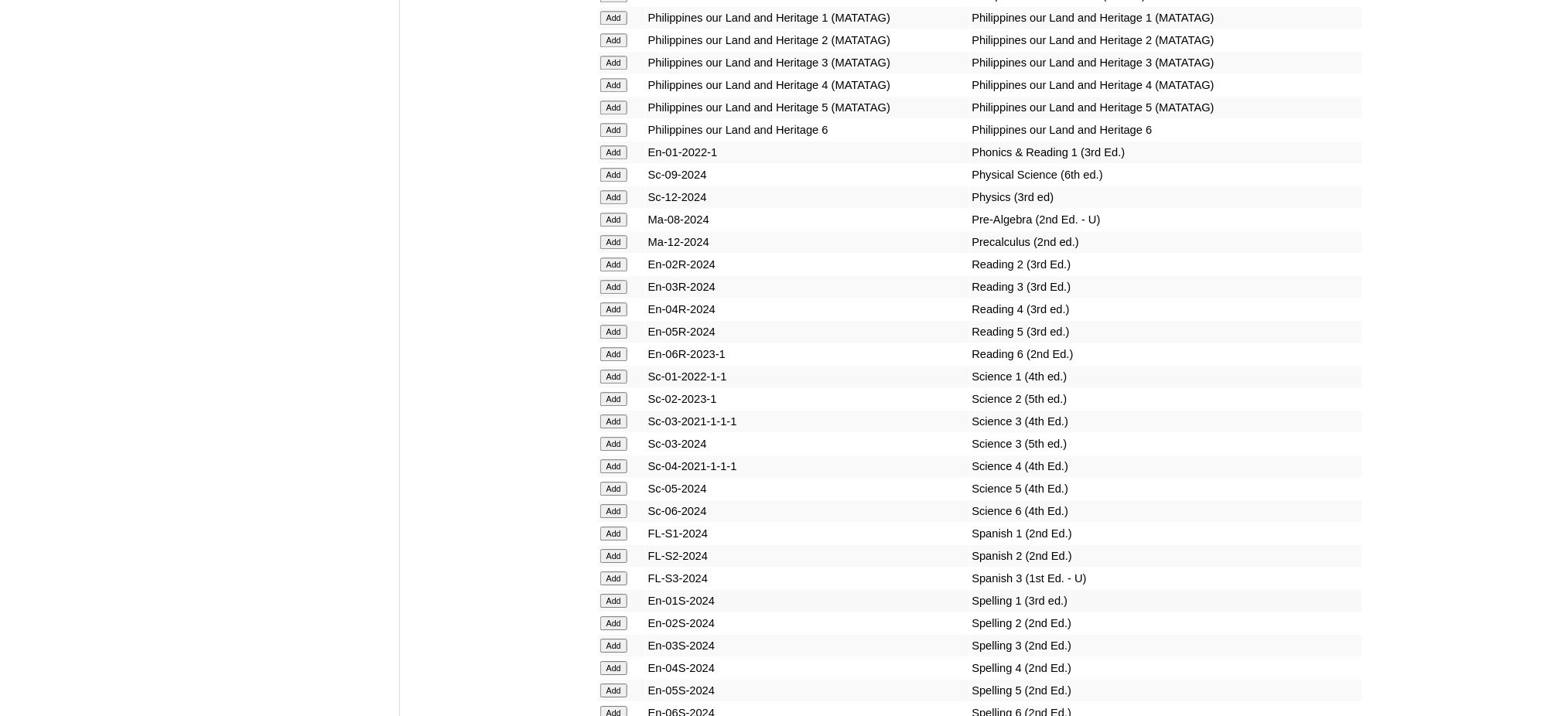
scroll to position [5568, 0]
